Goal: Answer question/provide support

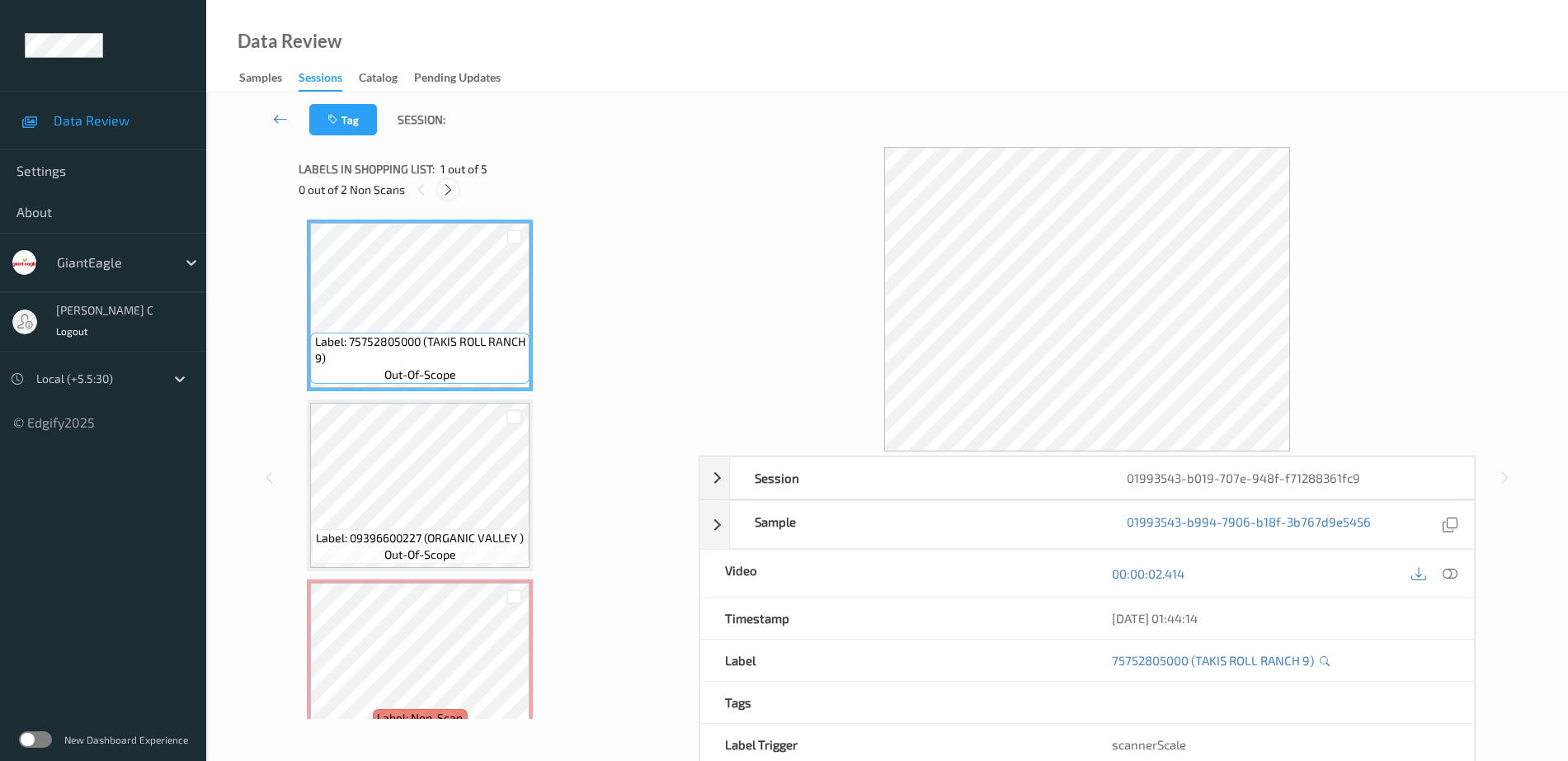
click at [455, 196] on icon at bounding box center [448, 189] width 14 height 15
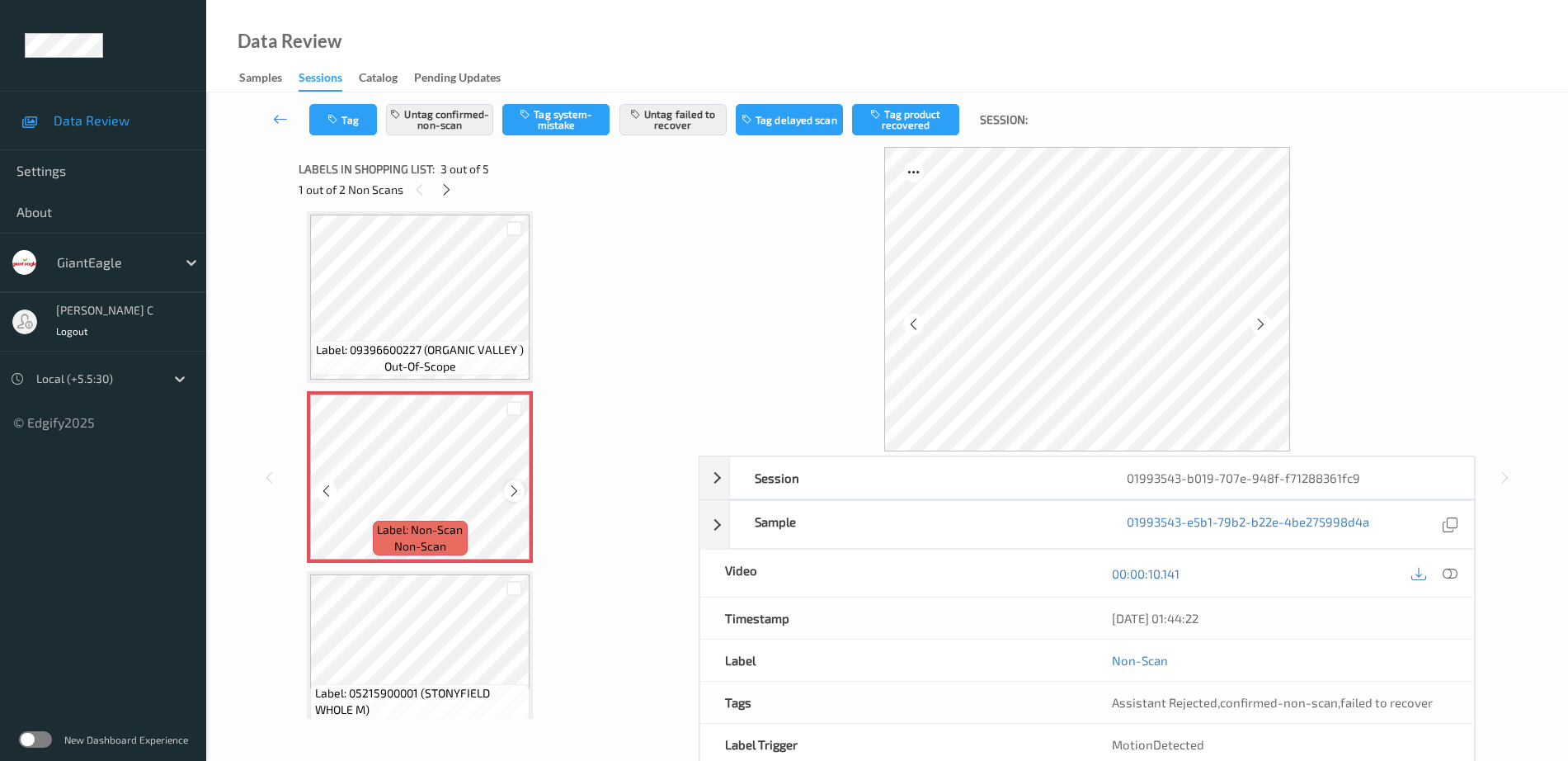
click at [518, 489] on icon at bounding box center [515, 491] width 14 height 15
click at [479, 345] on span "Label: 09396600227 (ORGANIC VALLEY )" at bounding box center [419, 350] width 208 height 17
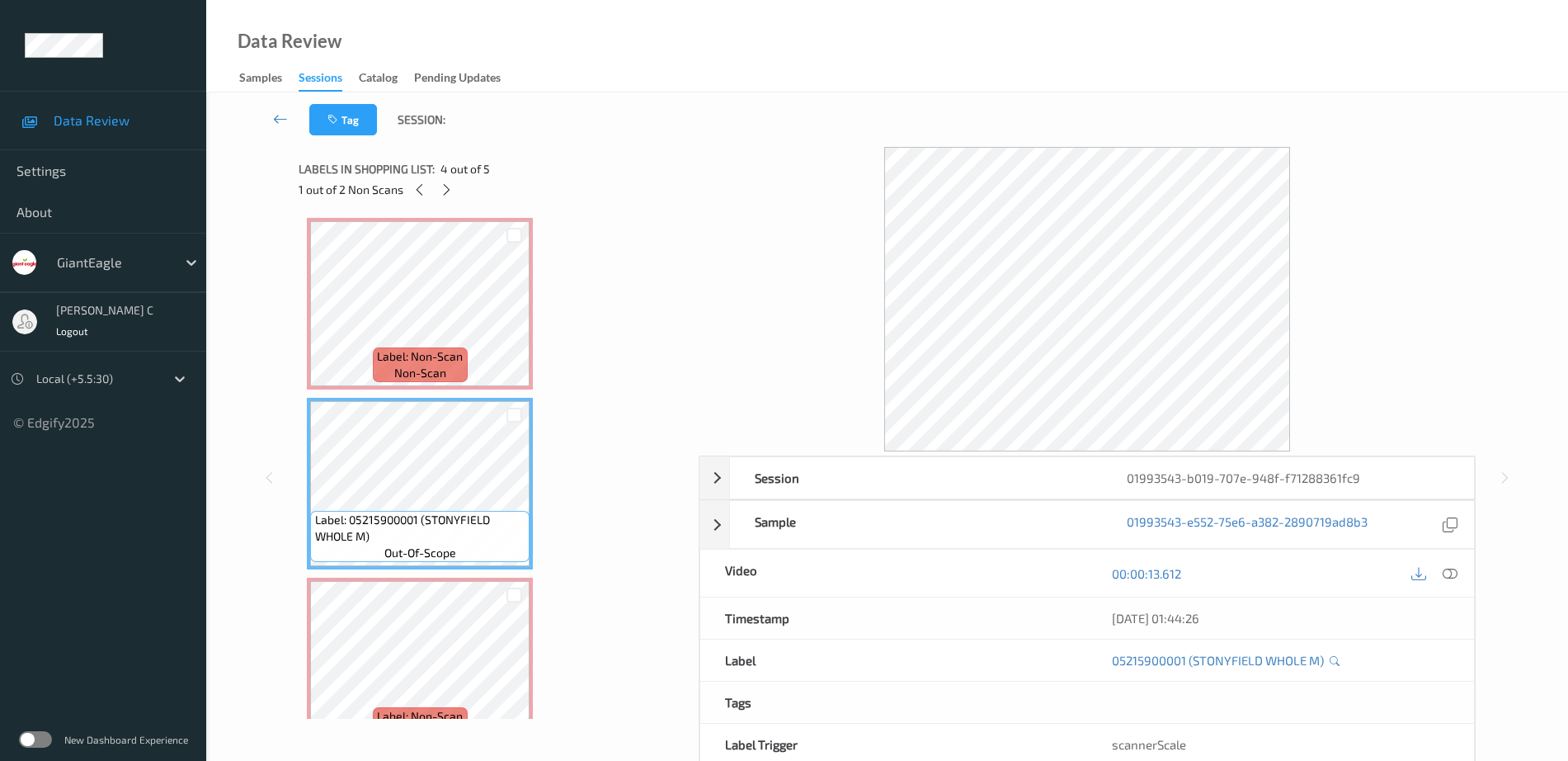
scroll to position [394, 0]
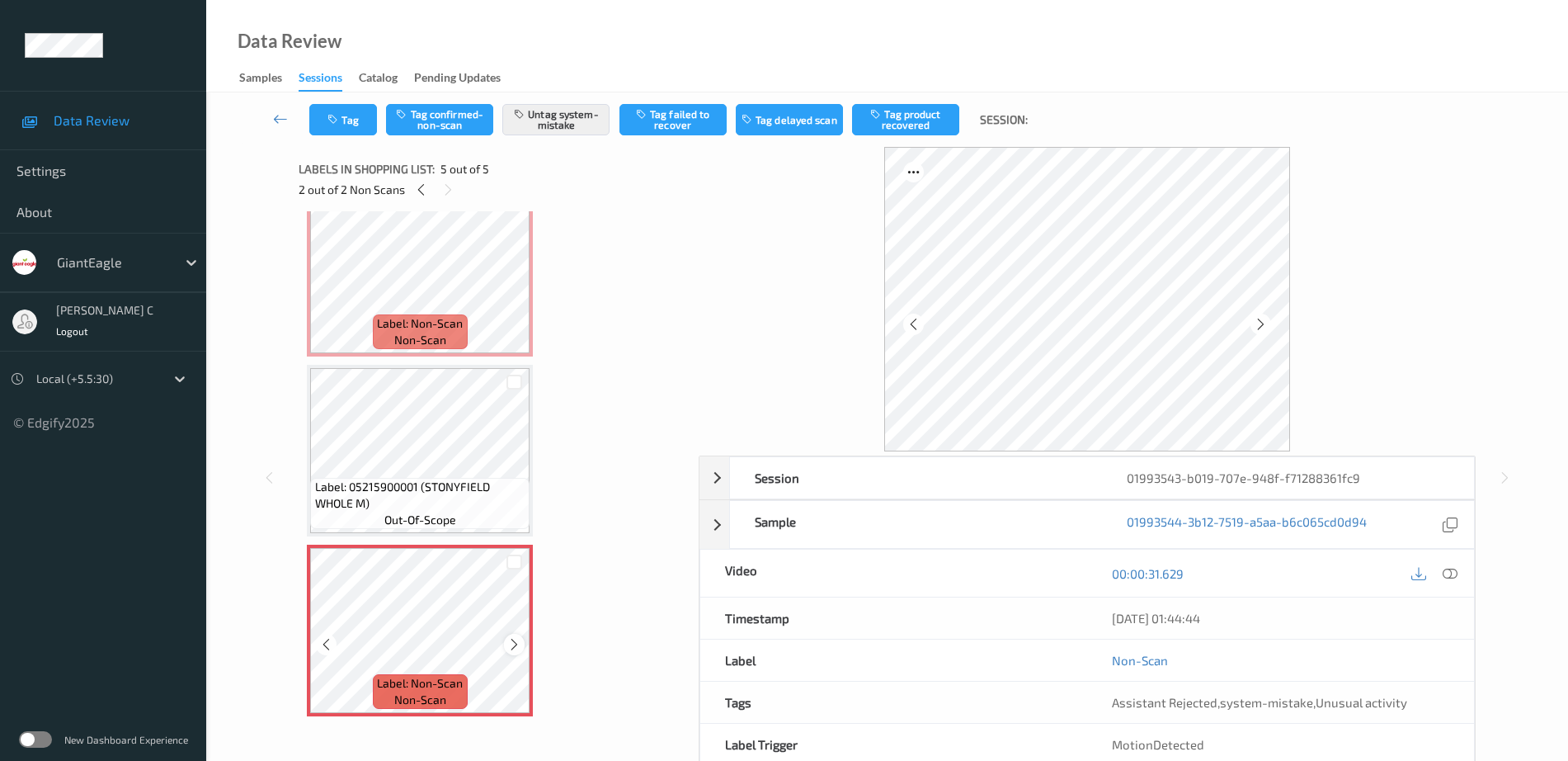
click at [509, 643] on icon at bounding box center [515, 644] width 14 height 15
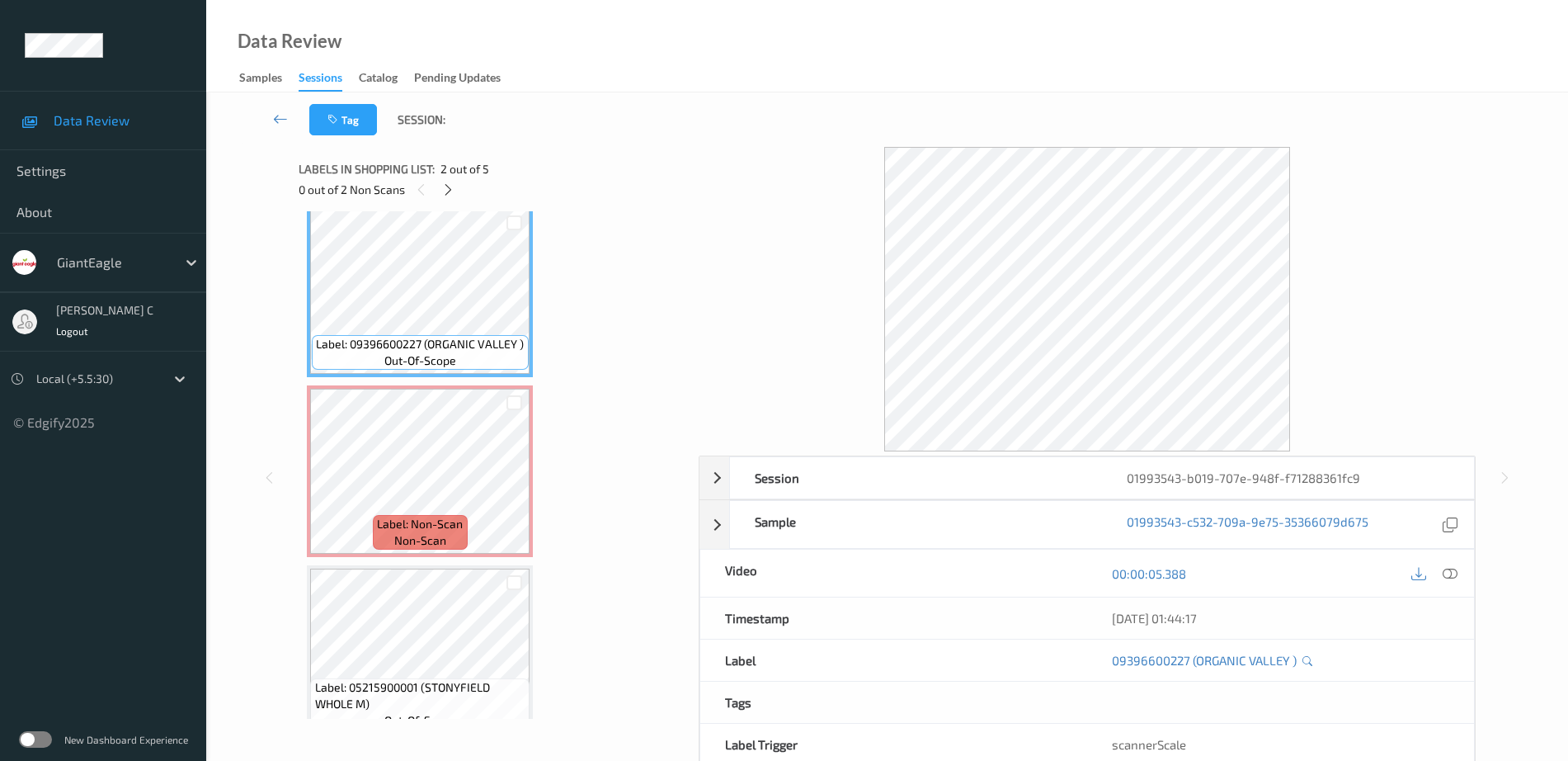
scroll to position [0, 0]
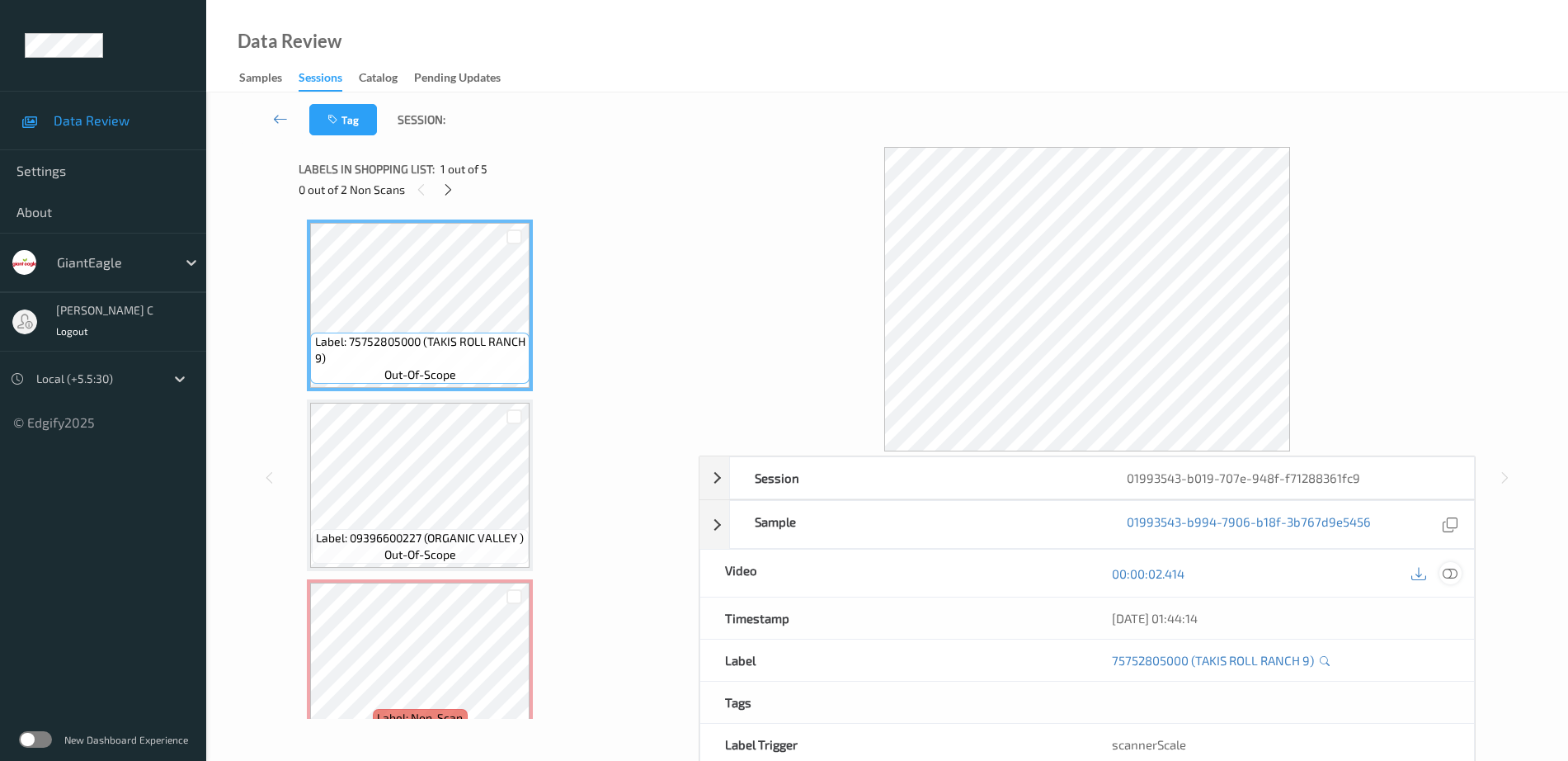
click at [1459, 571] on div at bounding box center [1451, 573] width 22 height 22
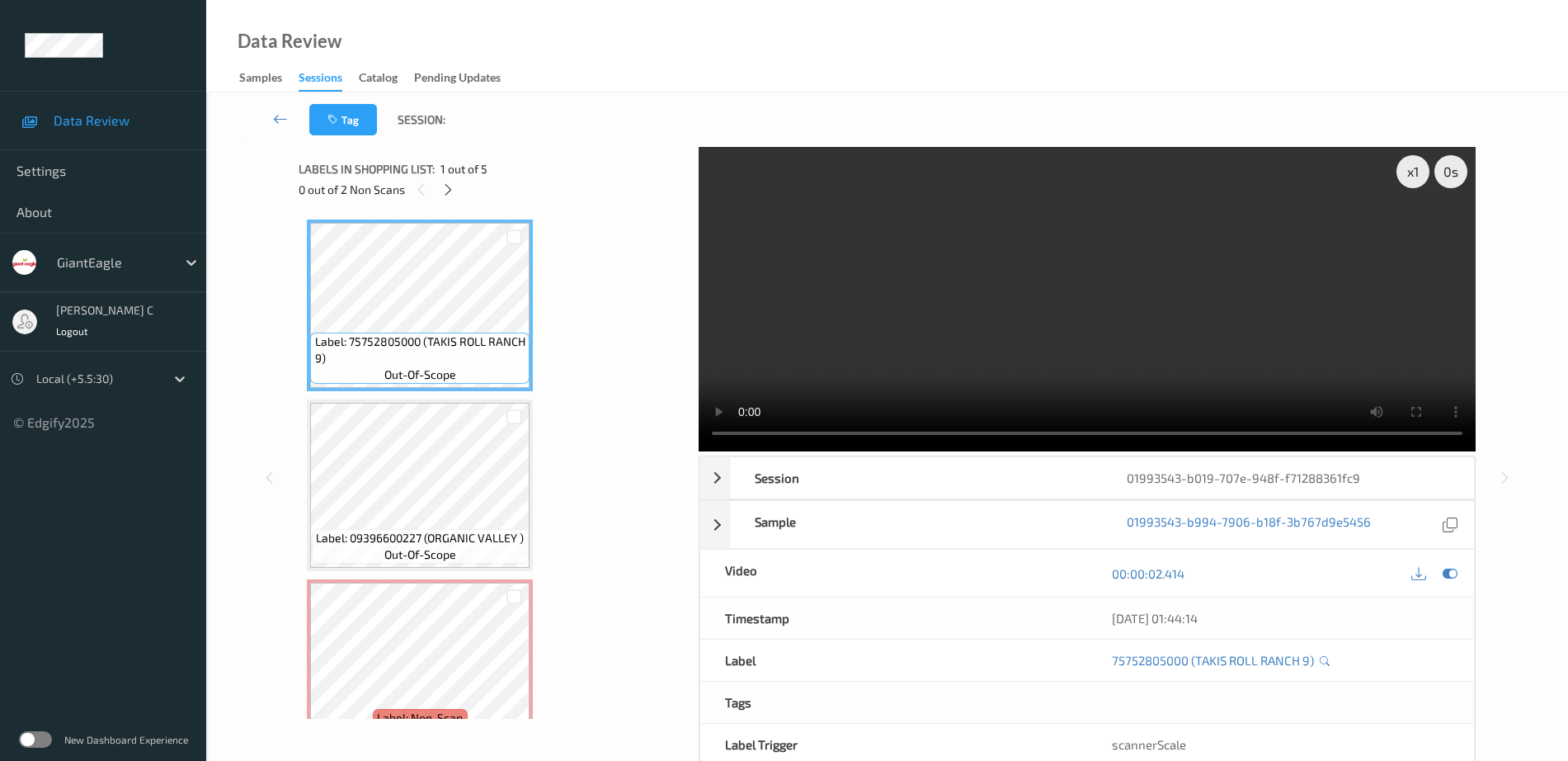
click at [436, 539] on span "Label: 09396600227 (ORGANIC VALLEY )" at bounding box center [419, 538] width 208 height 17
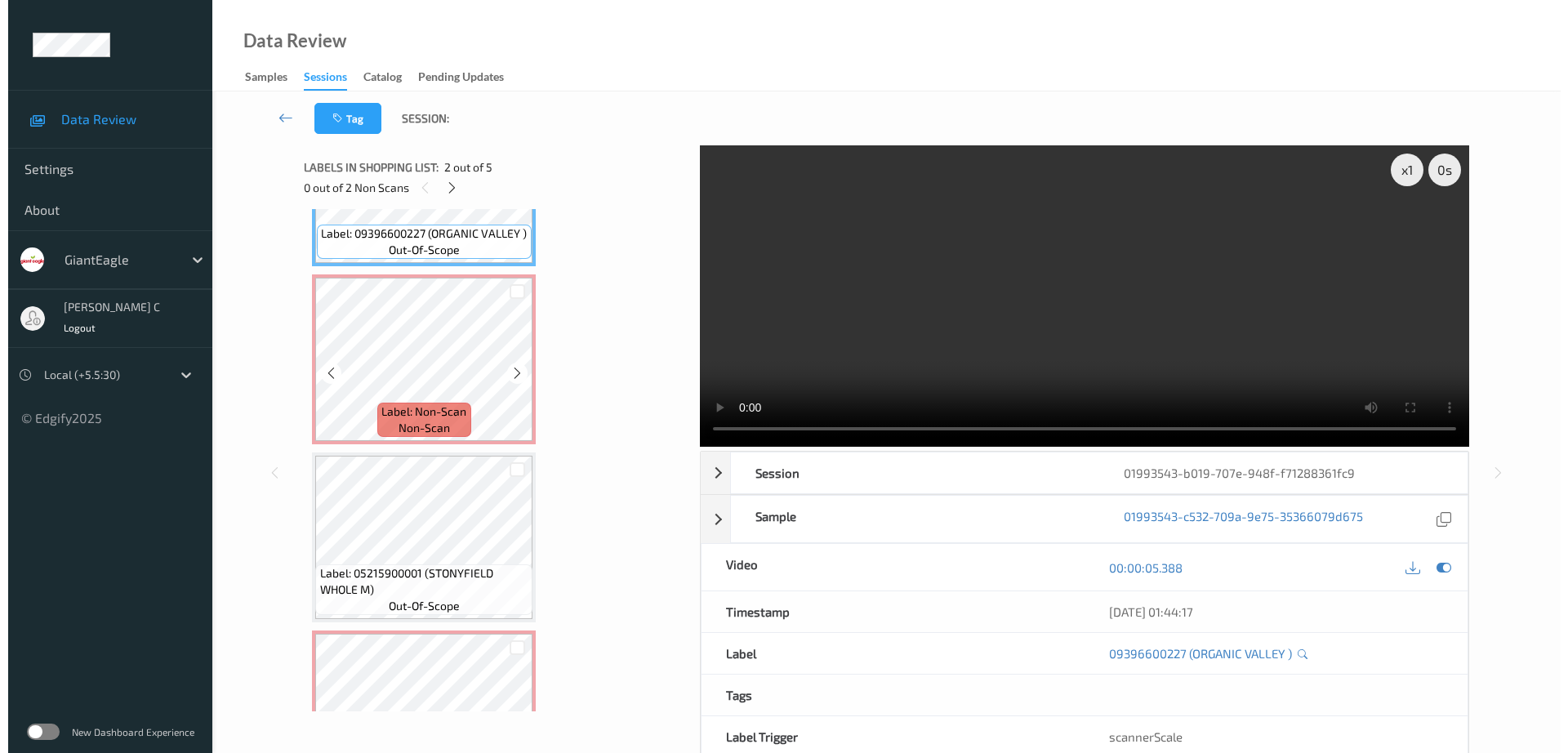
scroll to position [307, 0]
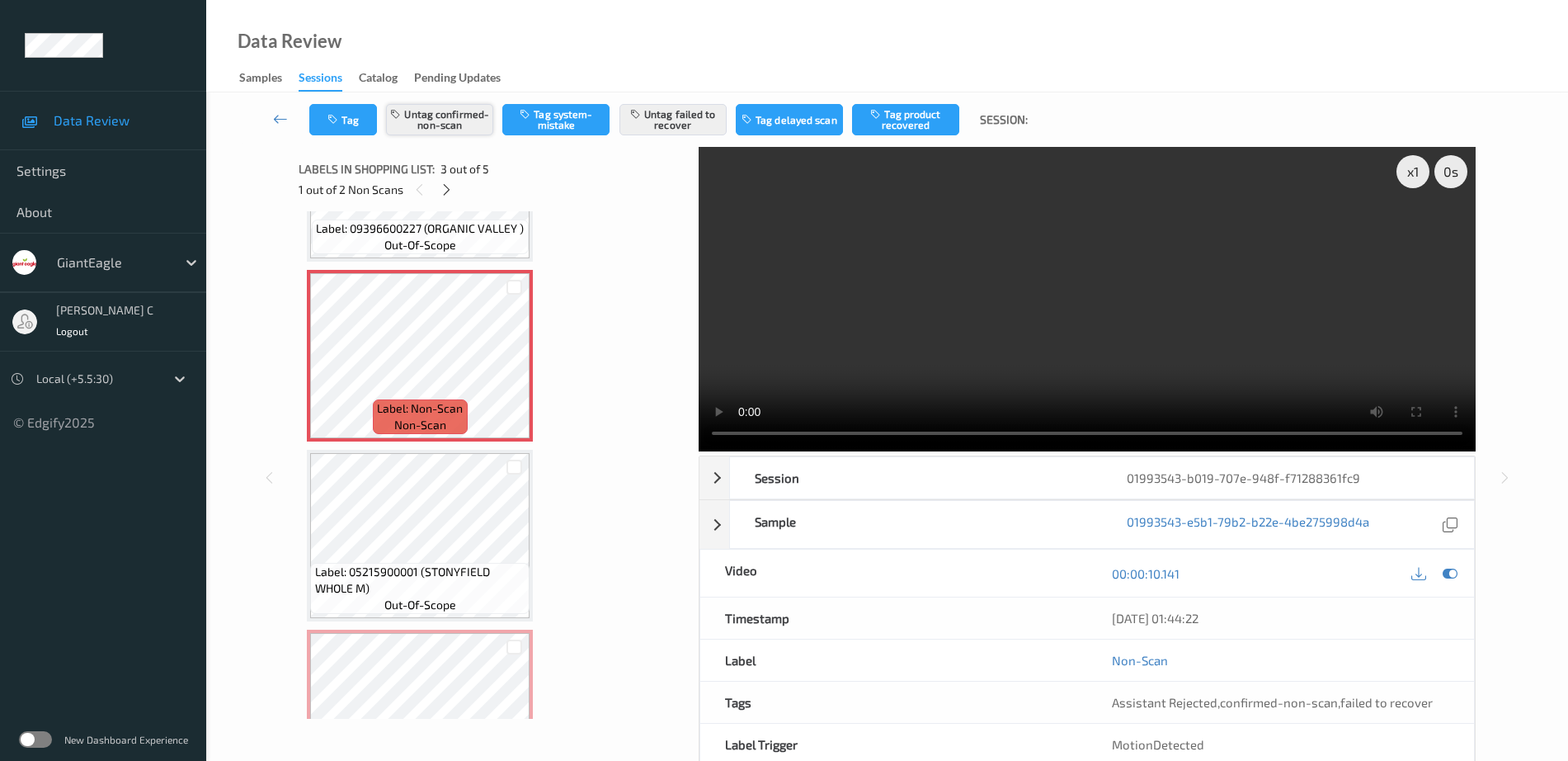
click at [466, 120] on button "Untag confirmed-non-scan" at bounding box center [440, 119] width 108 height 31
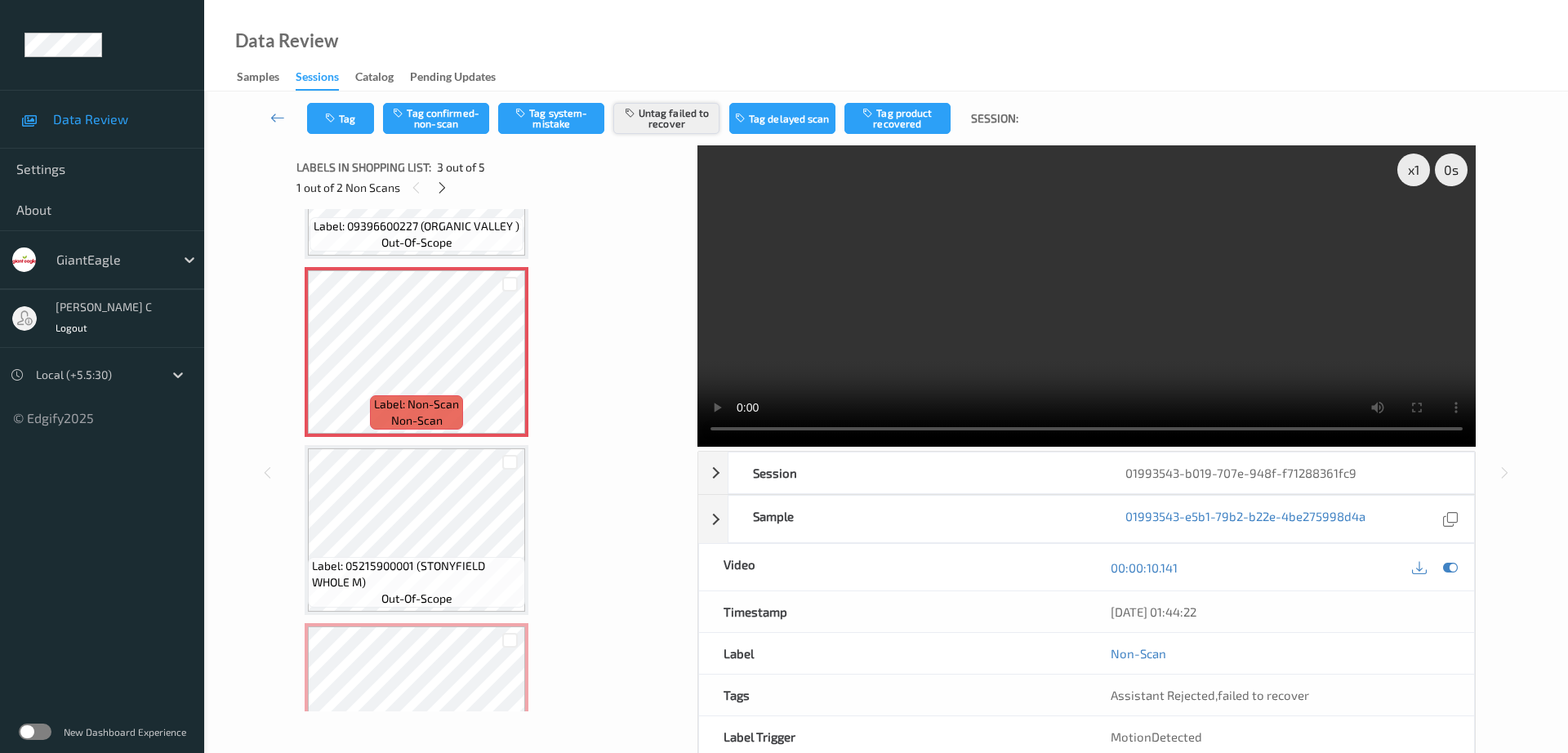
click at [660, 119] on button "Untag failed to recover" at bounding box center [666, 117] width 106 height 31
click at [571, 95] on div "Tag Tag confirmed-non-scan Tag system-mistake Tag failed to recover Tag delayed…" at bounding box center [886, 118] width 1297 height 54
click at [567, 112] on button "Tag system-mistake" at bounding box center [552, 117] width 106 height 31
click at [338, 125] on button "Tag" at bounding box center [341, 117] width 67 height 31
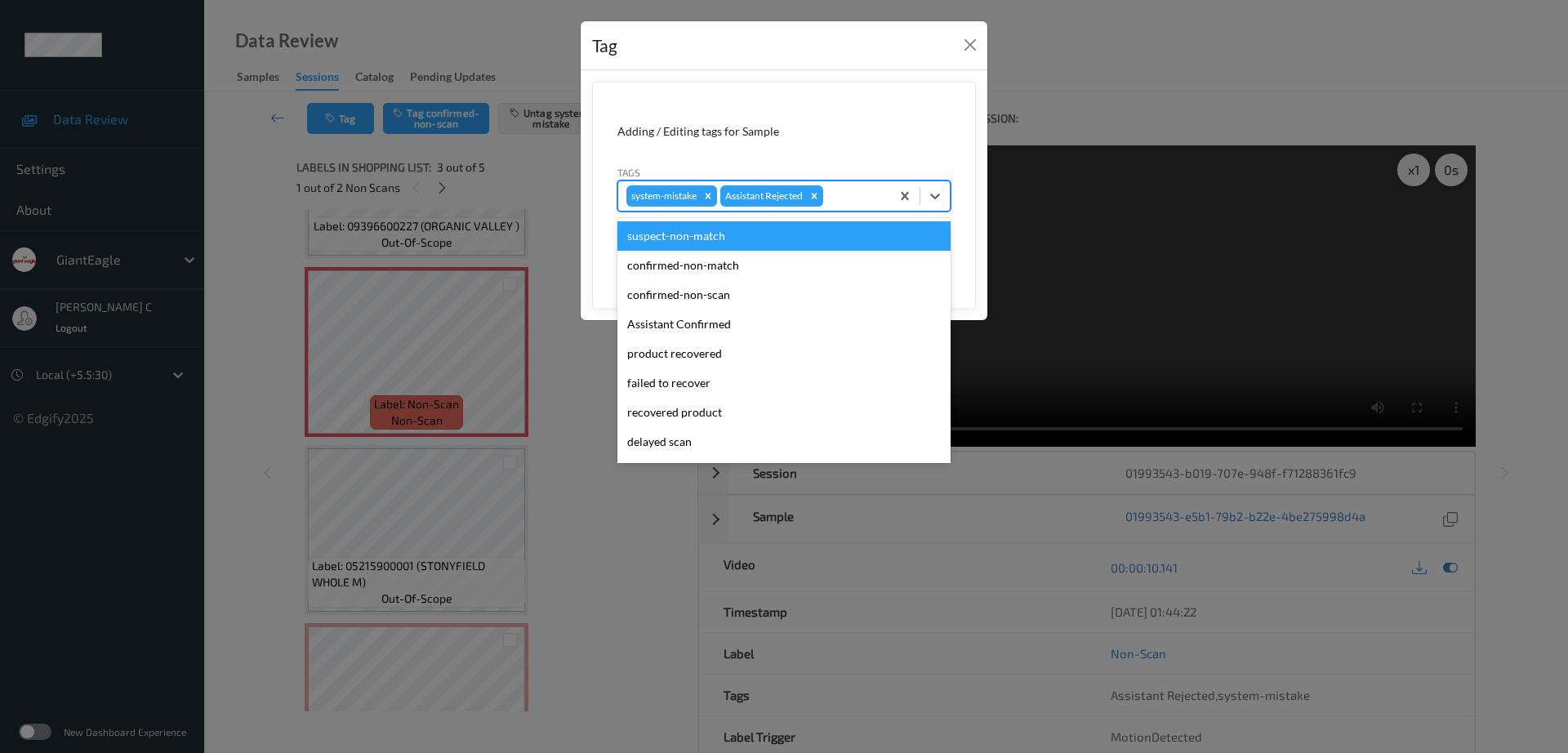
click at [852, 188] on div at bounding box center [854, 196] width 55 height 20
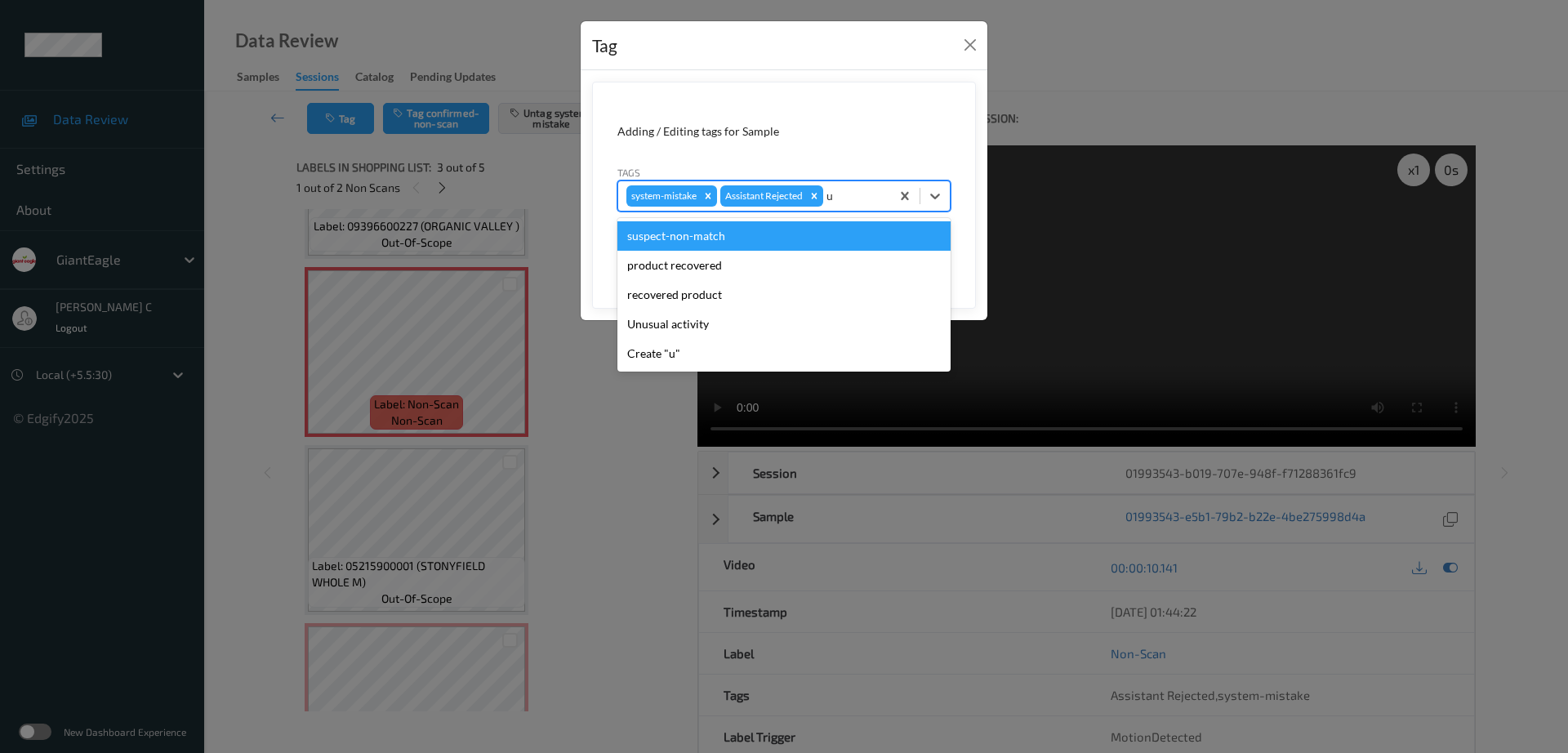
type input "un"
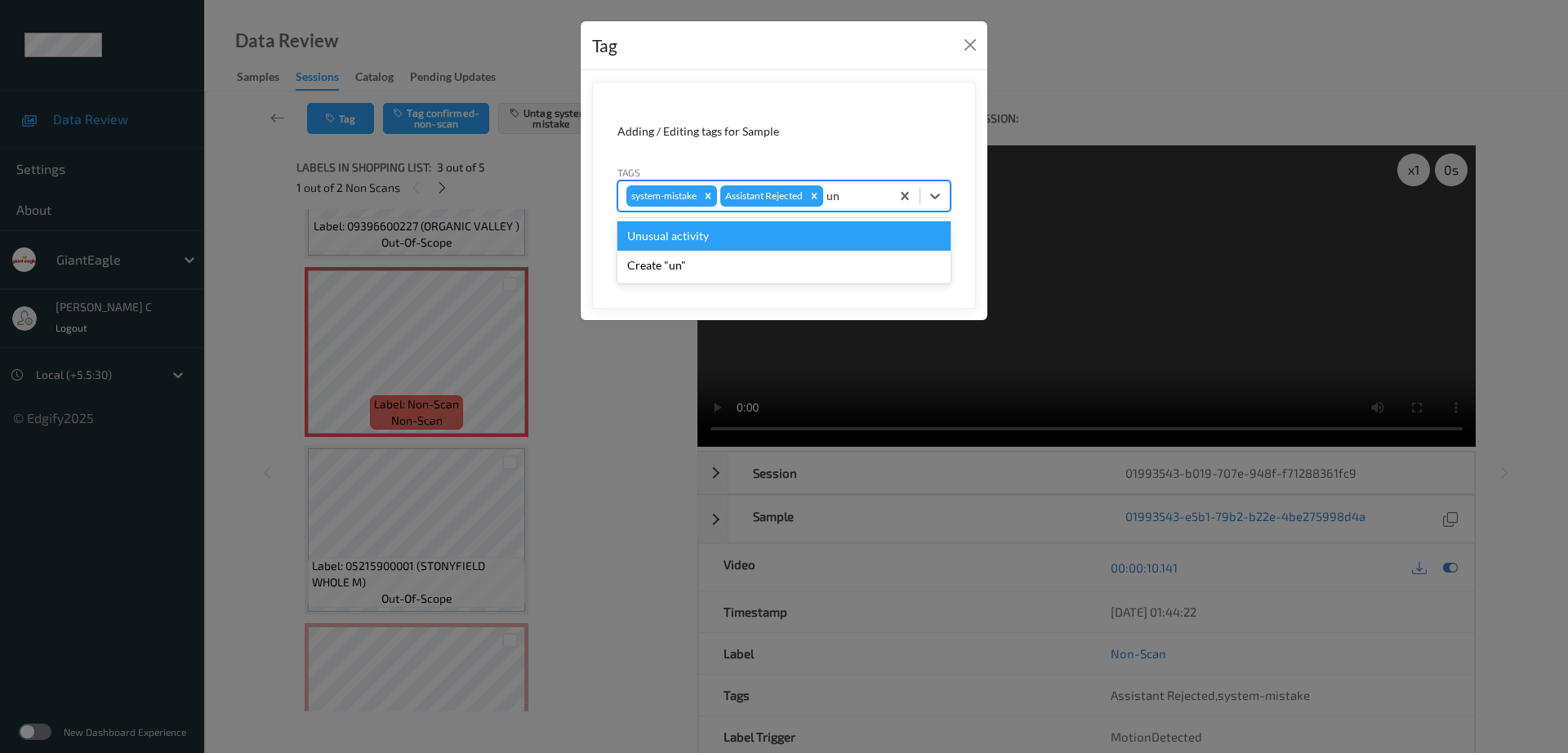
click at [770, 234] on div "Unusual activity" at bounding box center [784, 237] width 333 height 30
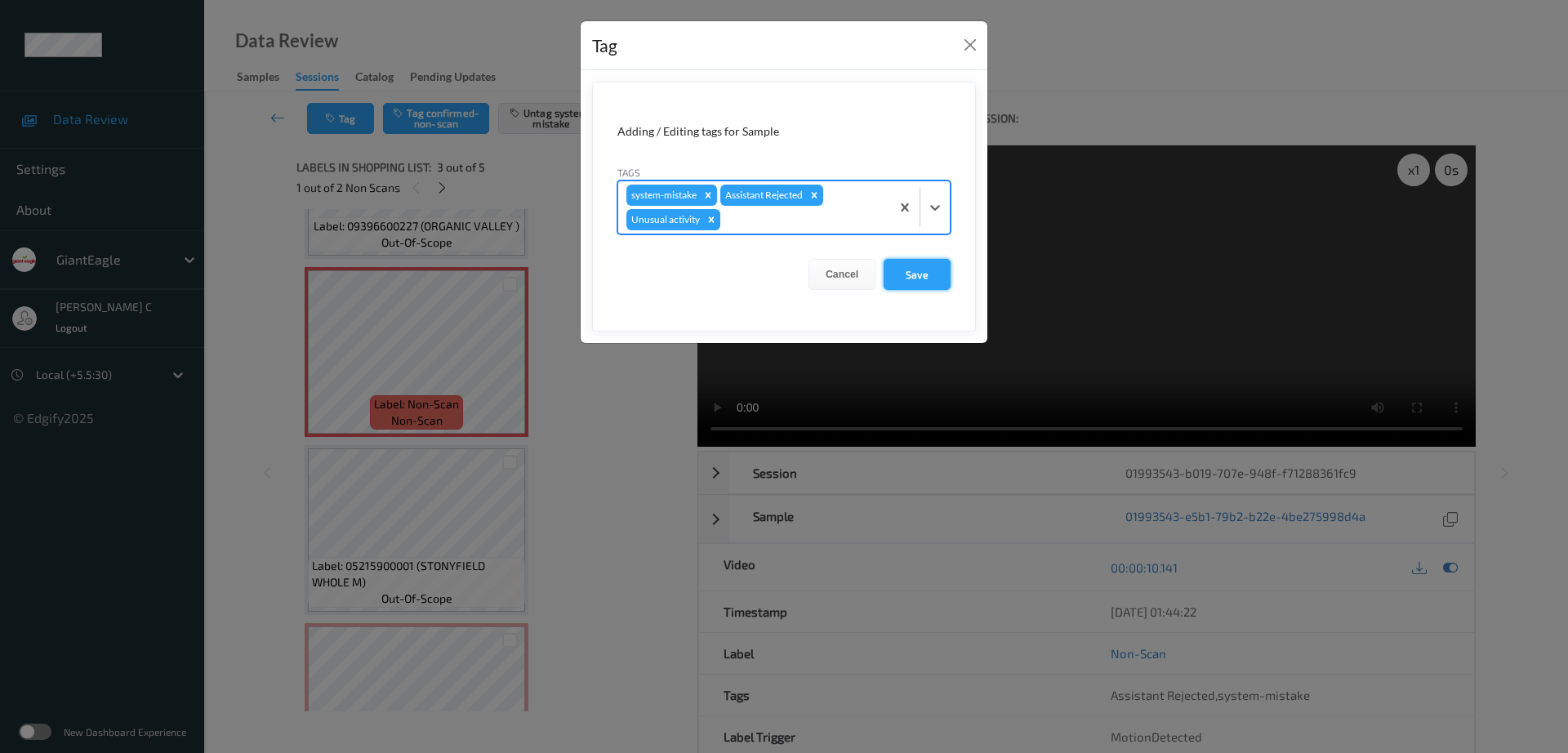
click at [900, 264] on button "Save" at bounding box center [918, 274] width 67 height 31
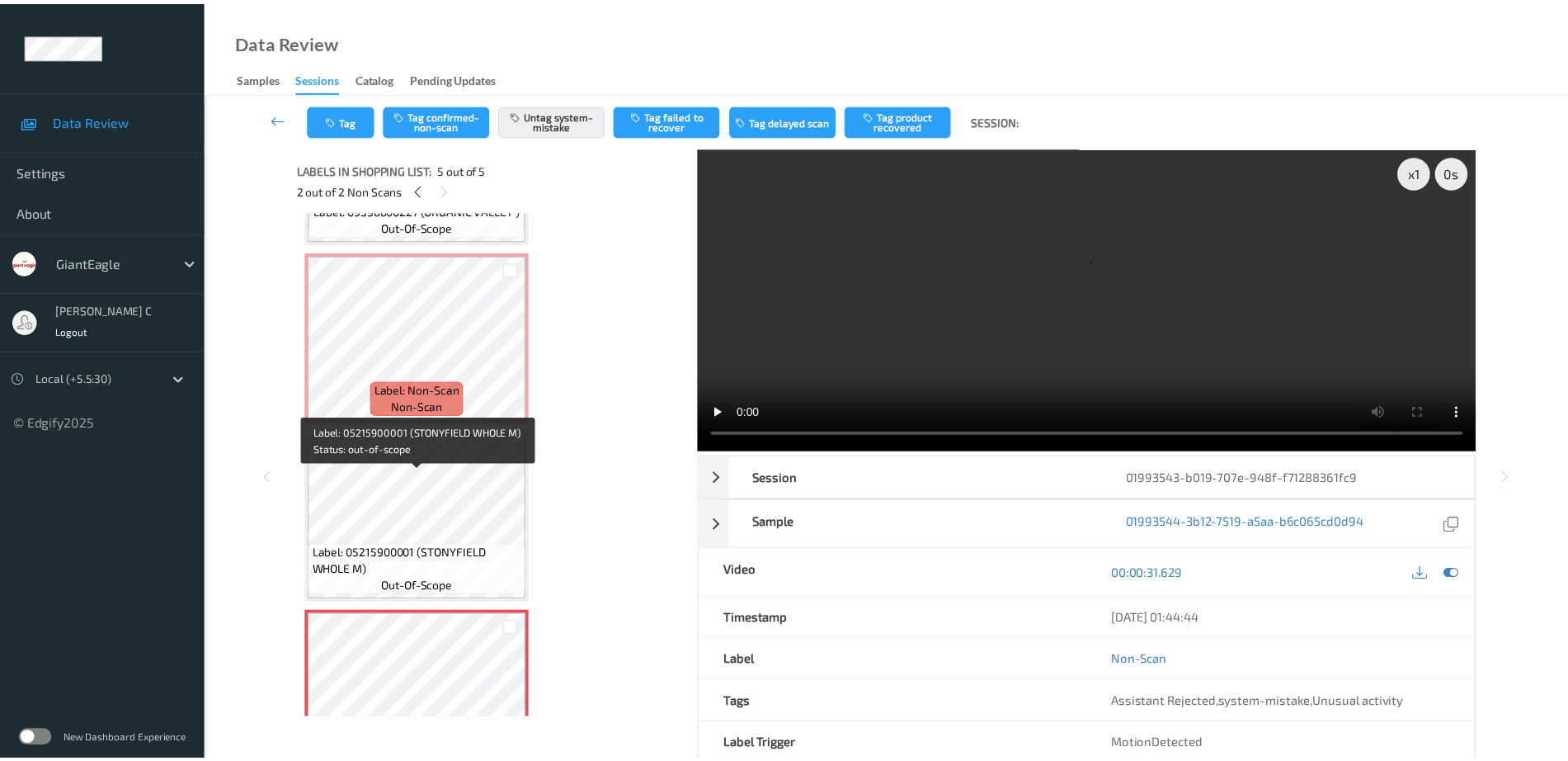
scroll to position [297, 0]
